Goal: Navigation & Orientation: Understand site structure

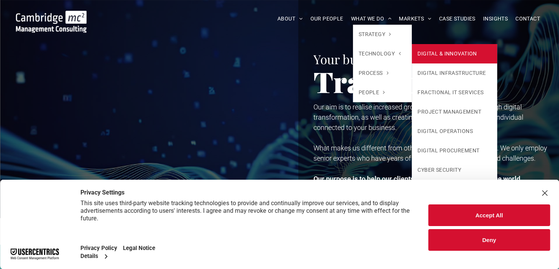
click at [449, 50] on link "DIGITAL & INNOVATION" at bounding box center [454, 53] width 85 height 19
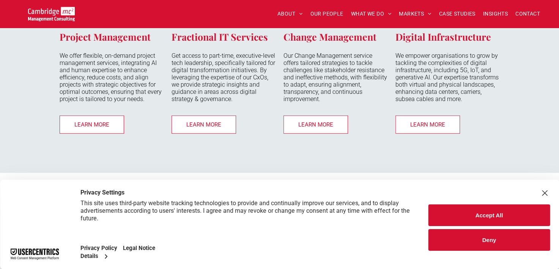
scroll to position [2172, 0]
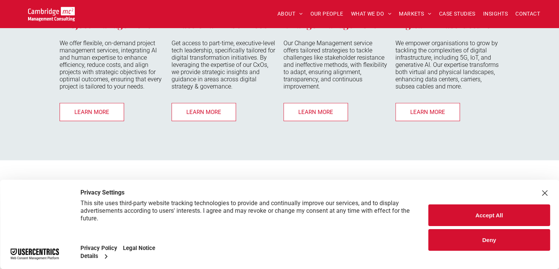
click at [538, 119] on div "Project Management We offer flexible, on-demand project management services, in…" at bounding box center [279, 32] width 559 height 257
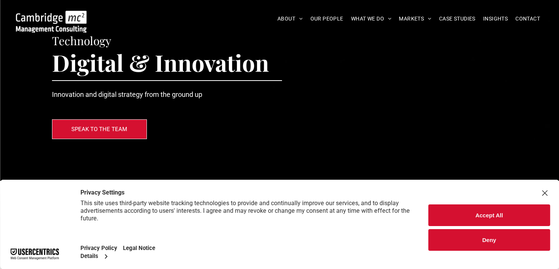
scroll to position [0, 0]
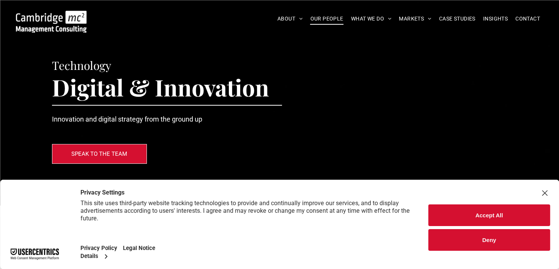
click at [325, 16] on span "OUR PEOPLE" at bounding box center [326, 19] width 33 height 12
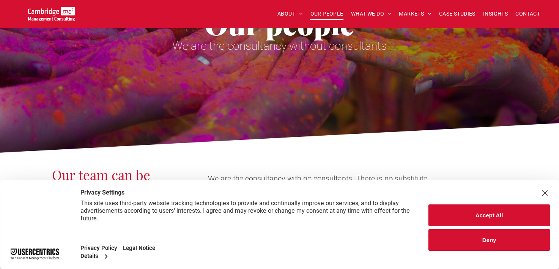
scroll to position [121, 0]
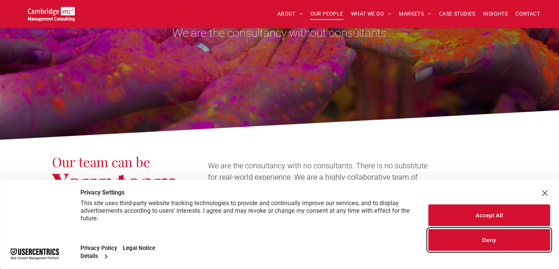
click at [495, 238] on button "Deny" at bounding box center [489, 240] width 121 height 22
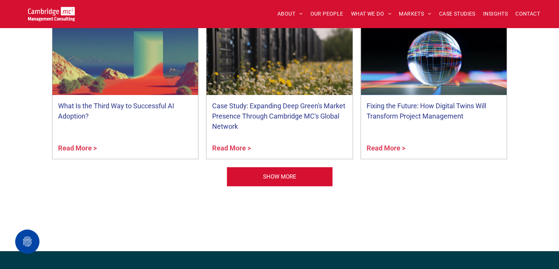
scroll to position [3330, 0]
